Goal: Transaction & Acquisition: Purchase product/service

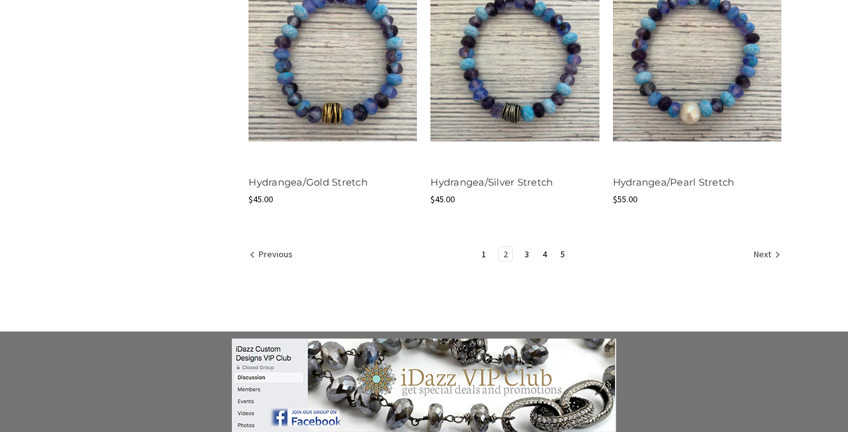
scroll to position [1682, 0]
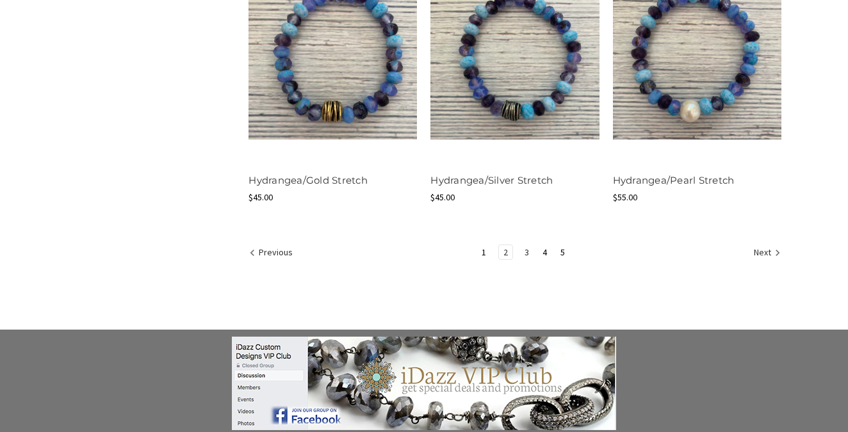
click at [527, 248] on link "3" at bounding box center [526, 252] width 13 height 14
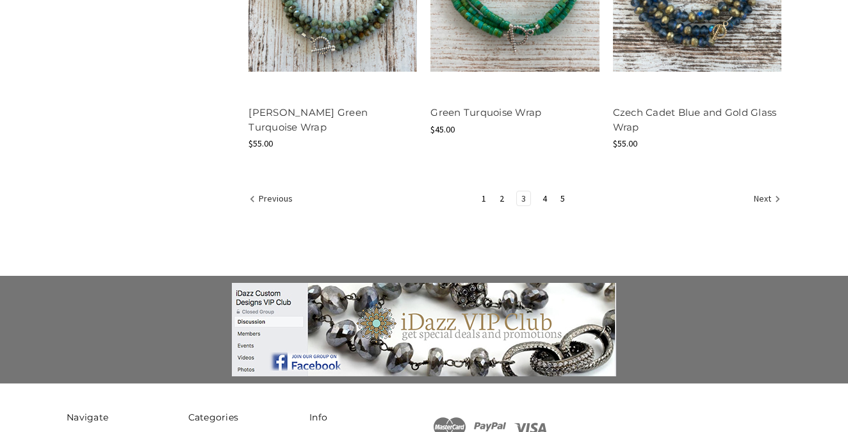
scroll to position [1769, 0]
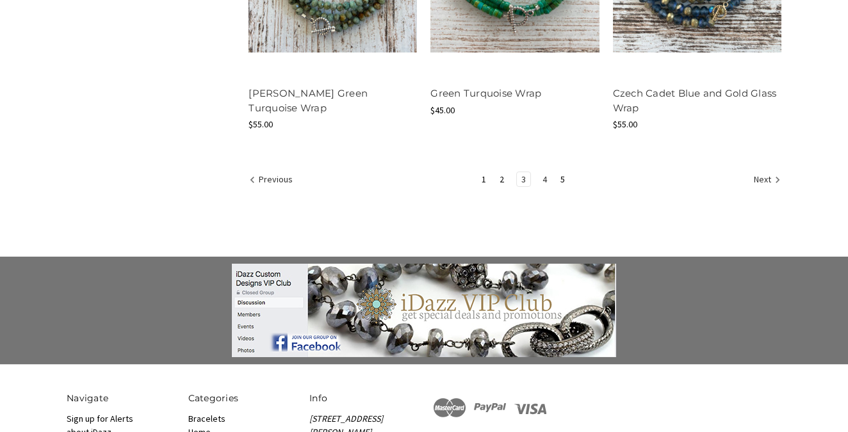
click at [544, 178] on link "4" at bounding box center [544, 179] width 13 height 14
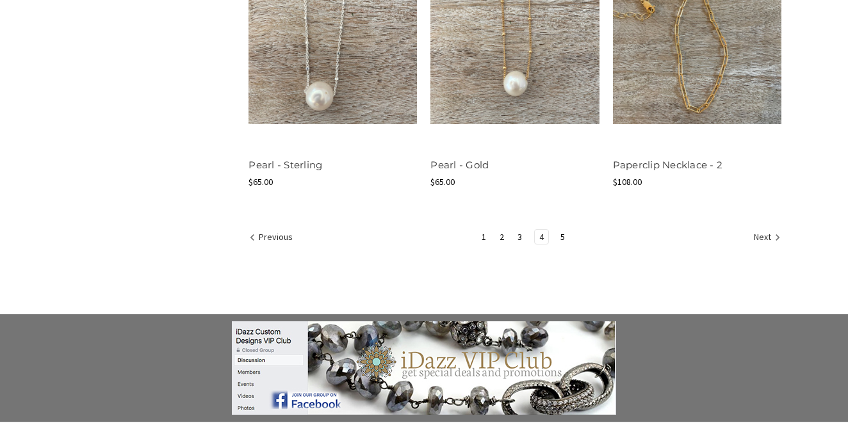
scroll to position [1727, 0]
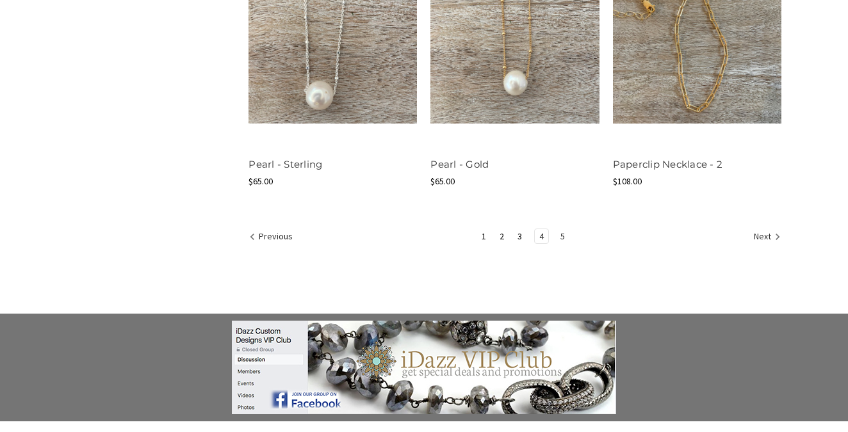
click at [560, 236] on link "5" at bounding box center [562, 236] width 13 height 14
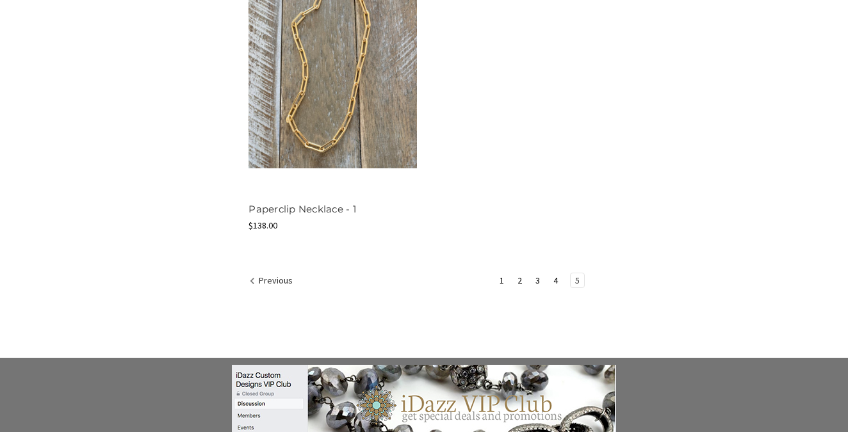
scroll to position [1094, 0]
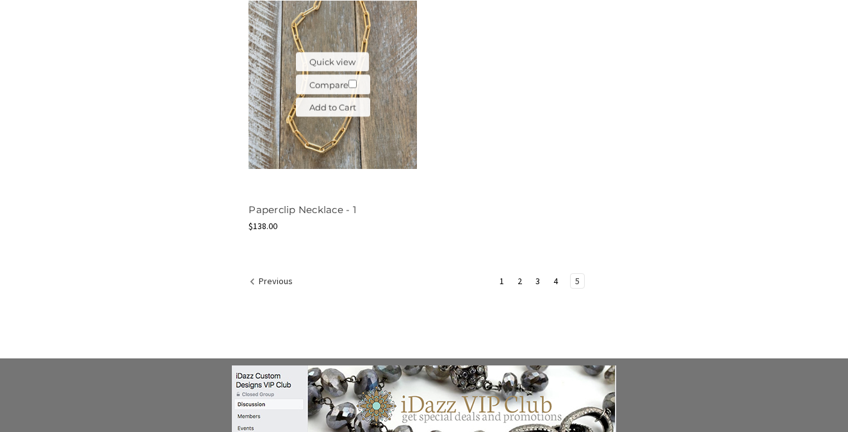
click at [291, 146] on img at bounding box center [332, 85] width 168 height 168
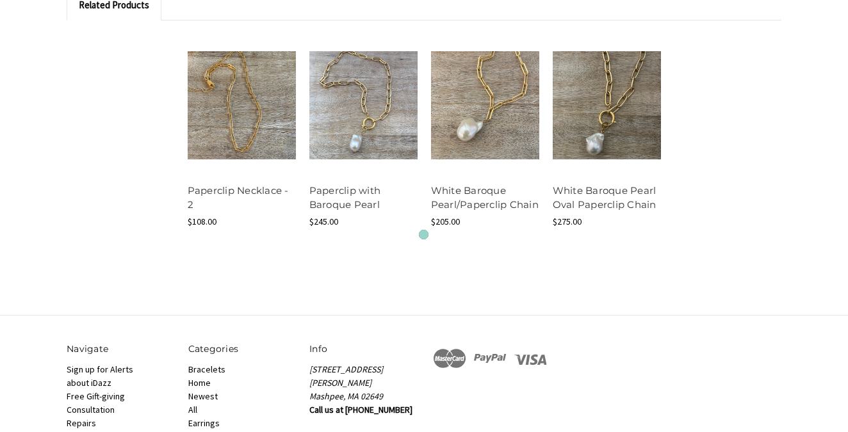
scroll to position [1060, 0]
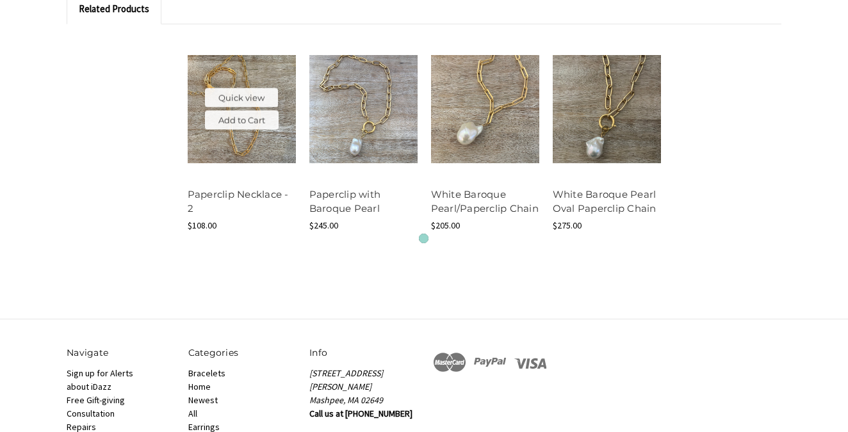
click at [288, 142] on img at bounding box center [242, 109] width 108 height 108
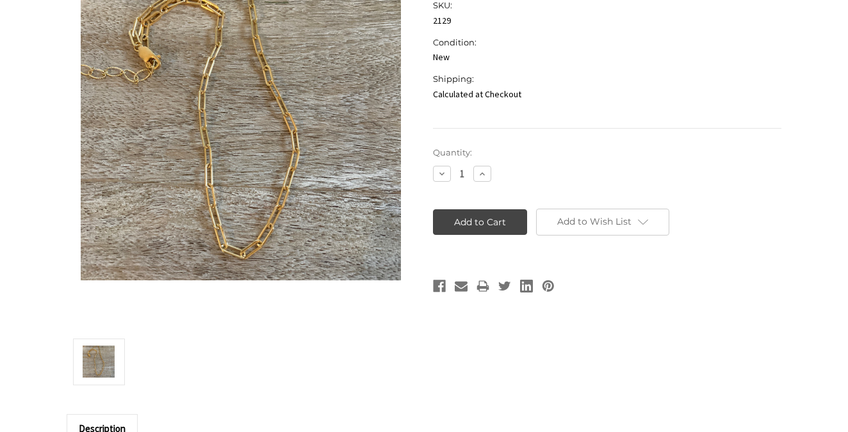
scroll to position [545, 0]
